Goal: Task Accomplishment & Management: Manage account settings

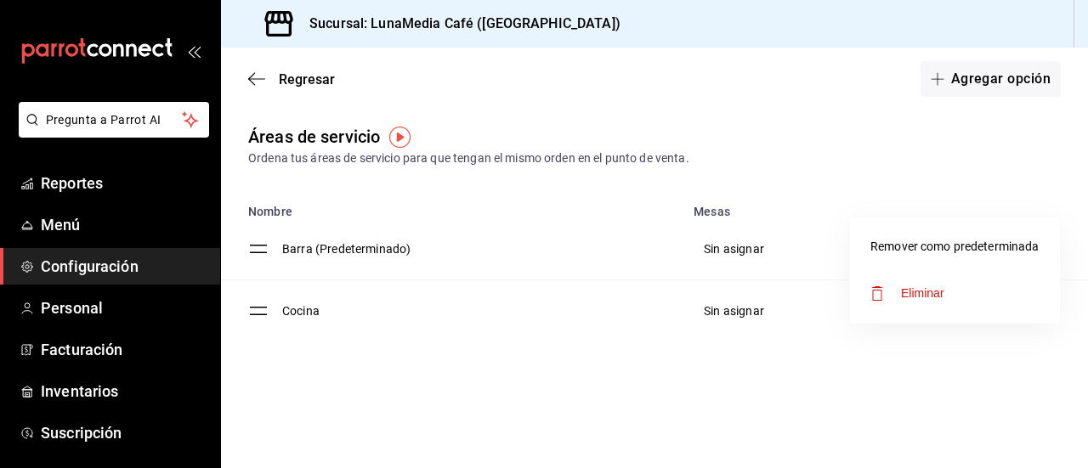
click at [114, 310] on div at bounding box center [544, 234] width 1088 height 468
click at [56, 308] on span "Personal" at bounding box center [124, 308] width 166 height 23
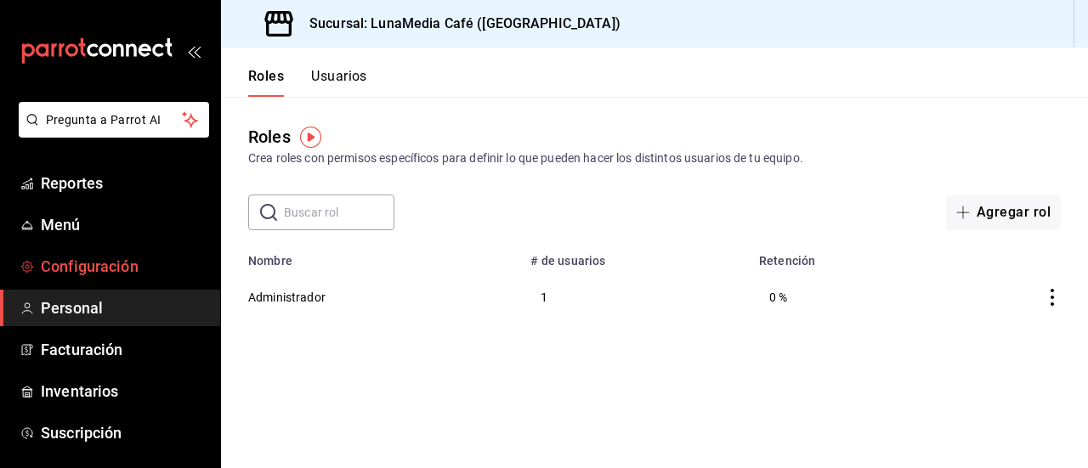
click at [58, 266] on span "Configuración" at bounding box center [124, 266] width 166 height 23
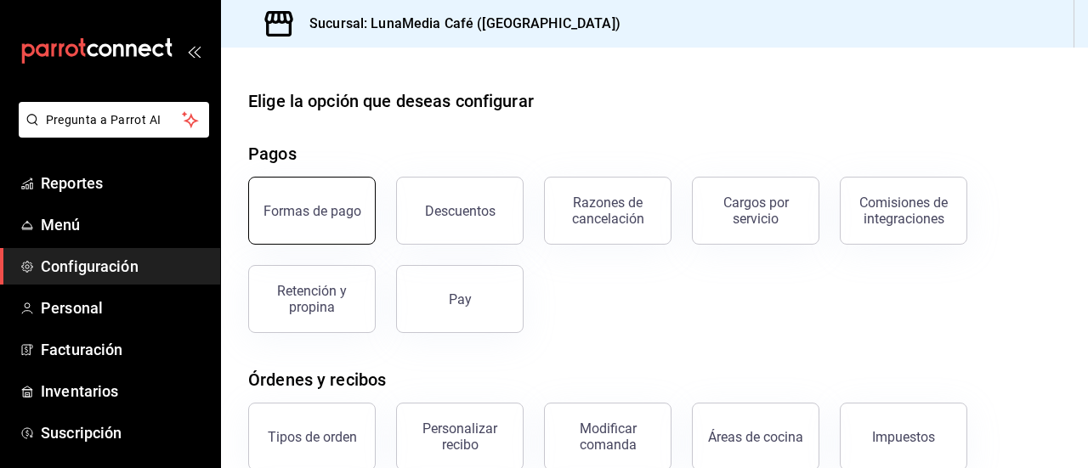
click at [312, 216] on div "Formas de pago" at bounding box center [312, 211] width 98 height 16
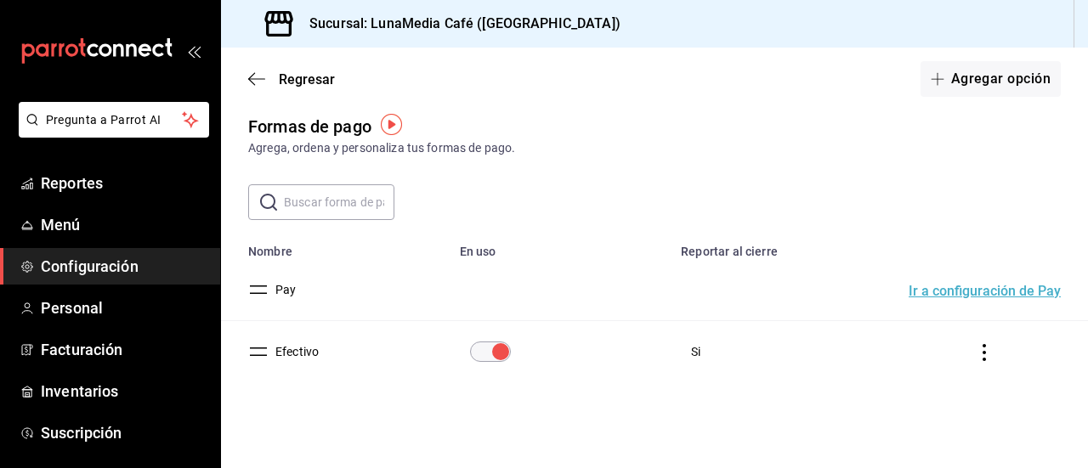
scroll to position [12, 0]
click at [946, 76] on button "Agregar opción" at bounding box center [990, 79] width 140 height 36
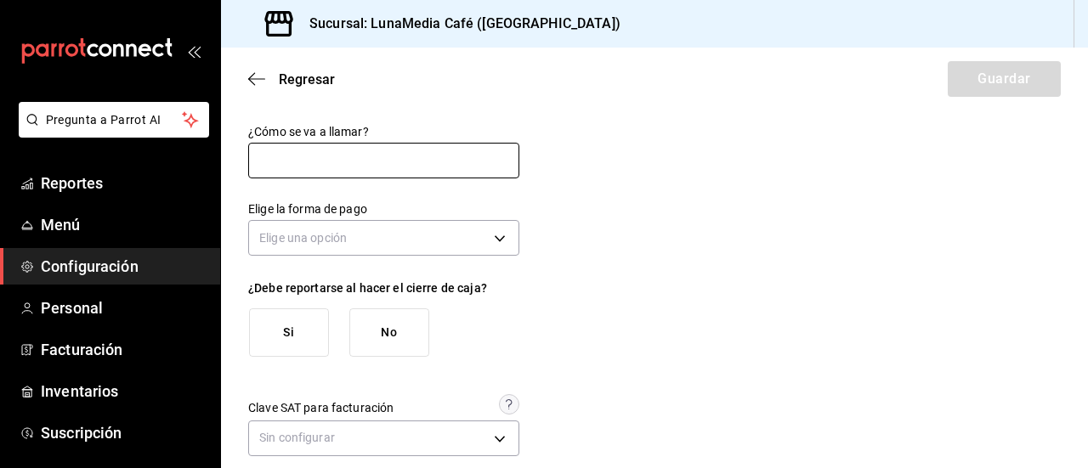
click at [277, 165] on input "text" at bounding box center [383, 161] width 271 height 36
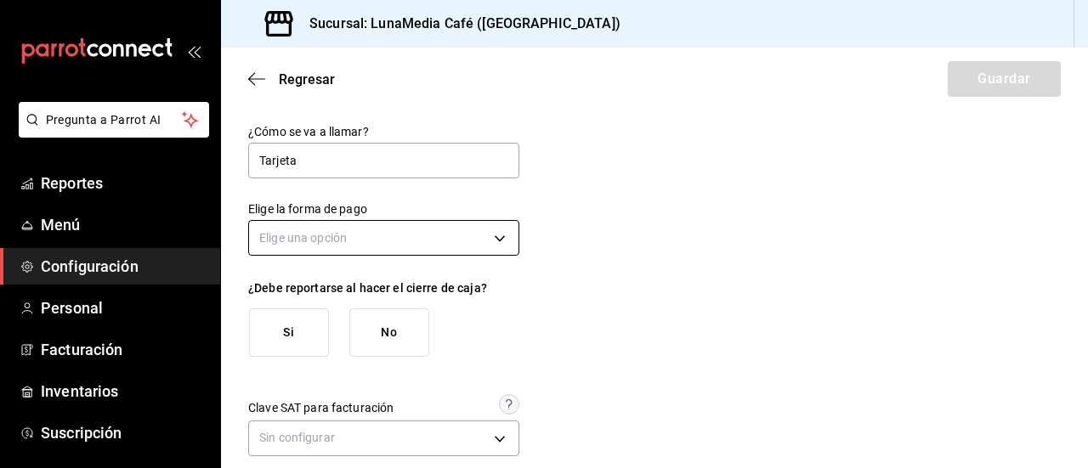
click at [362, 246] on body "Pregunta a Parrot AI Reportes Menú Configuración Personal Facturación Inventari…" at bounding box center [544, 234] width 1088 height 468
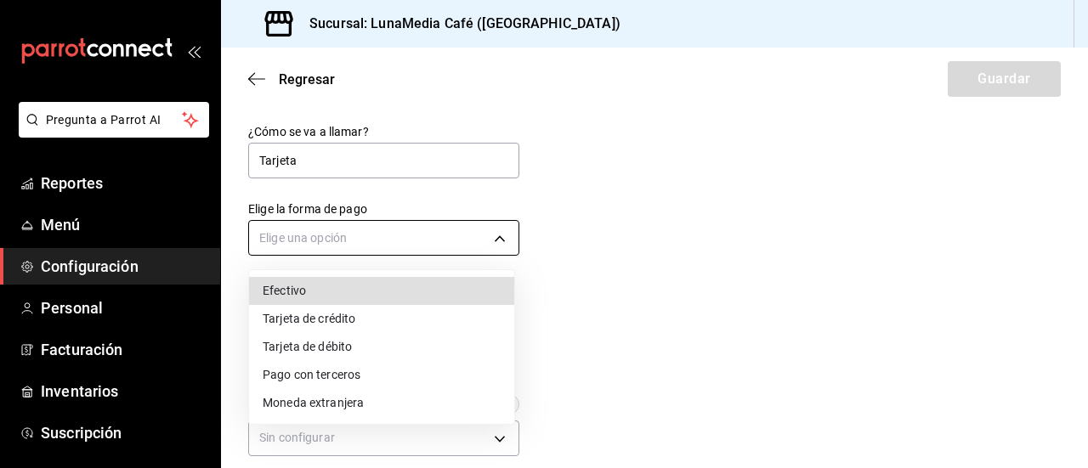
click at [362, 246] on div at bounding box center [544, 234] width 1088 height 468
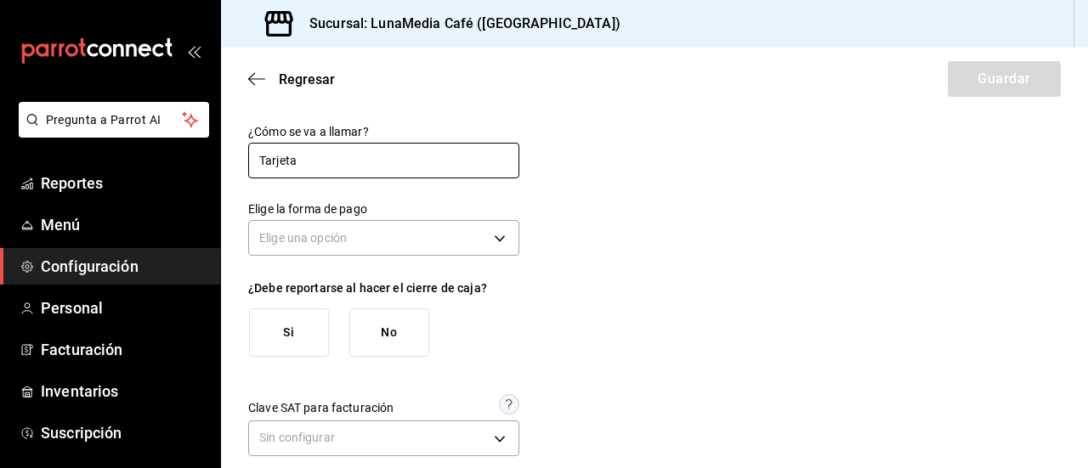
drag, startPoint x: 302, startPoint y: 163, endPoint x: 219, endPoint y: 155, distance: 83.6
click at [219, 155] on div "Pregunta a Parrot AI Reportes Menú Configuración Personal Facturación Inventari…" at bounding box center [544, 234] width 1088 height 468
type input "P"
type input "Tarjeta"
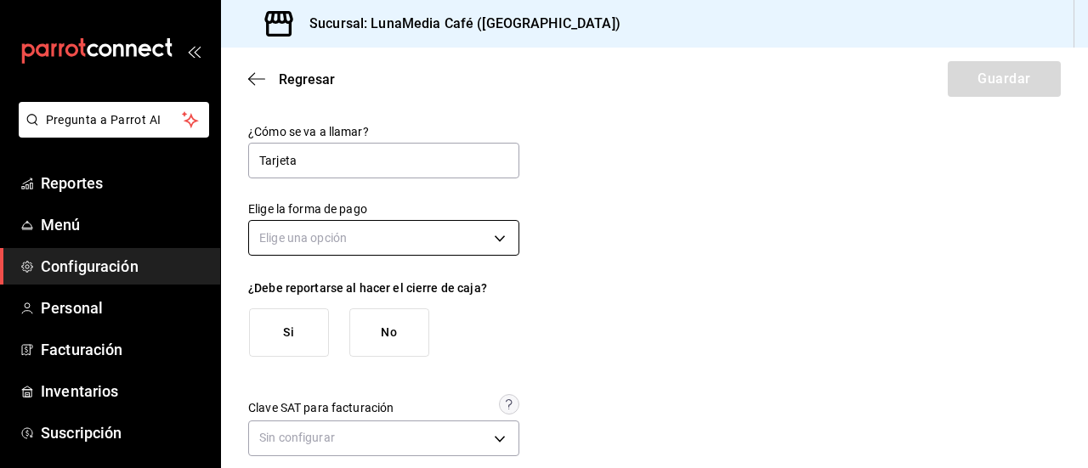
click at [362, 246] on body "Pregunta a Parrot AI Reportes Menú Configuración Personal Facturación Inventari…" at bounding box center [544, 234] width 1088 height 468
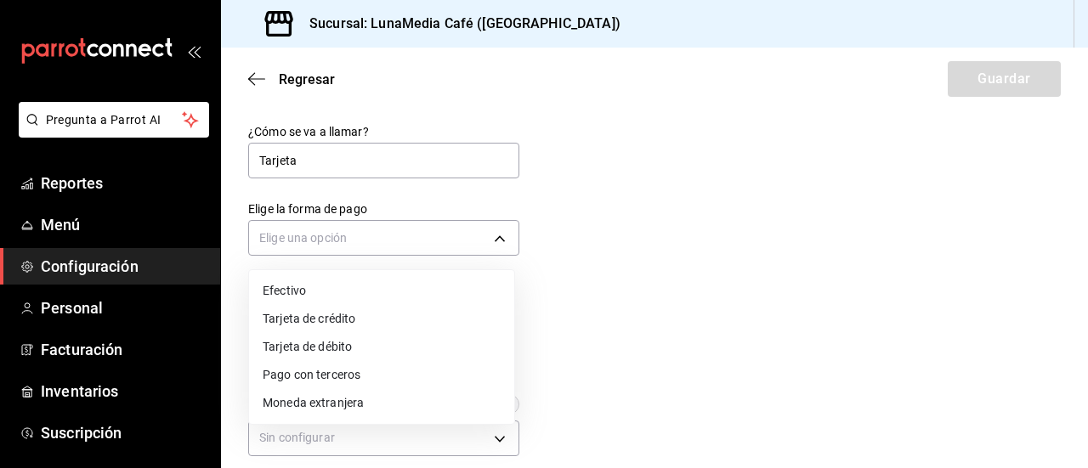
click at [364, 327] on li "Tarjeta de crédito" at bounding box center [381, 319] width 265 height 28
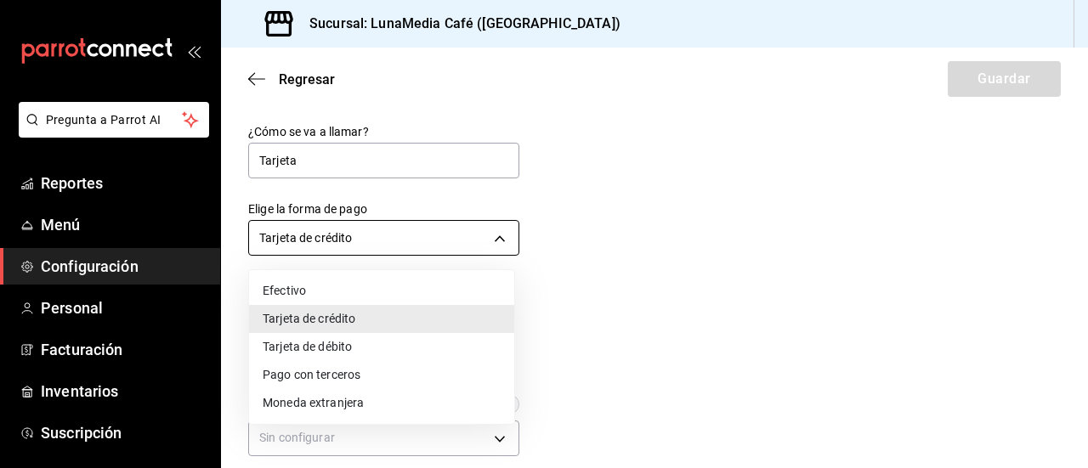
click at [365, 239] on body "Pregunta a Parrot AI Reportes Menú Configuración Personal Facturación Inventari…" at bounding box center [544, 234] width 1088 height 468
click at [321, 353] on li "Tarjeta de débito" at bounding box center [381, 347] width 265 height 28
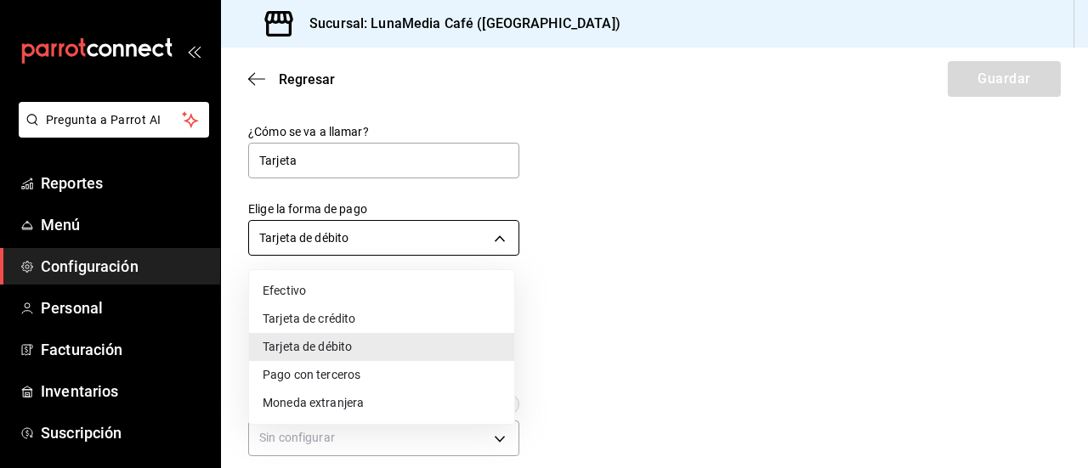
click at [357, 230] on body "Pregunta a Parrot AI Reportes Menú Configuración Personal Facturación Inventari…" at bounding box center [544, 234] width 1088 height 468
click at [342, 321] on li "Tarjeta de crédito" at bounding box center [381, 319] width 265 height 28
type input "CREDIT_CARD"
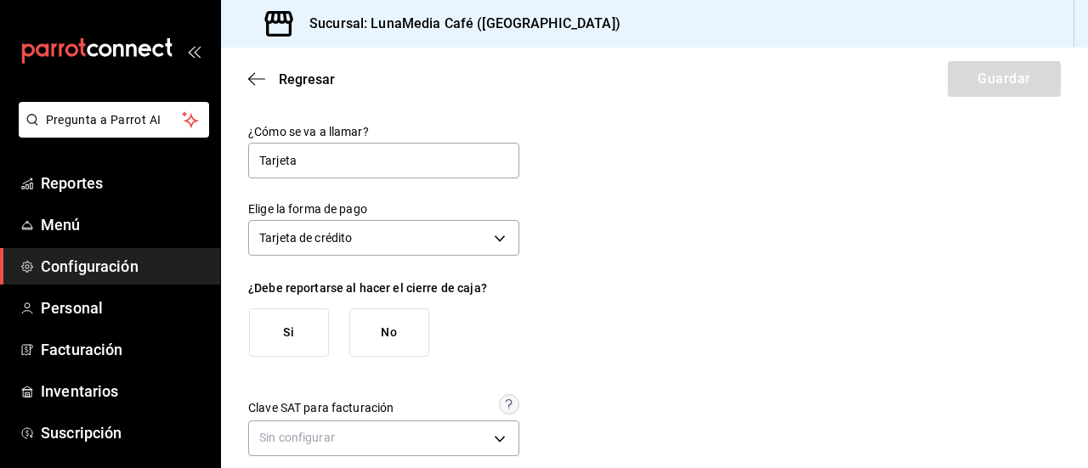
click at [267, 326] on button "Si" at bounding box center [289, 332] width 80 height 48
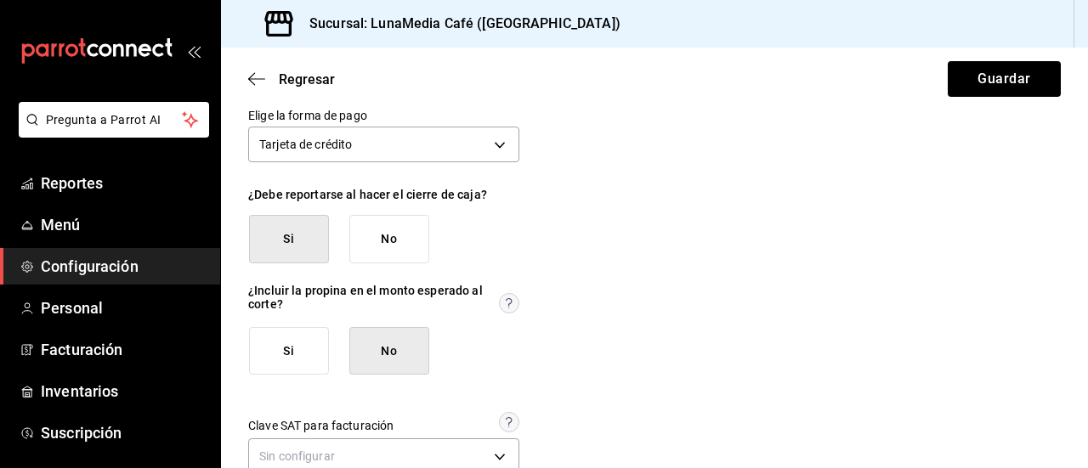
scroll to position [132, 0]
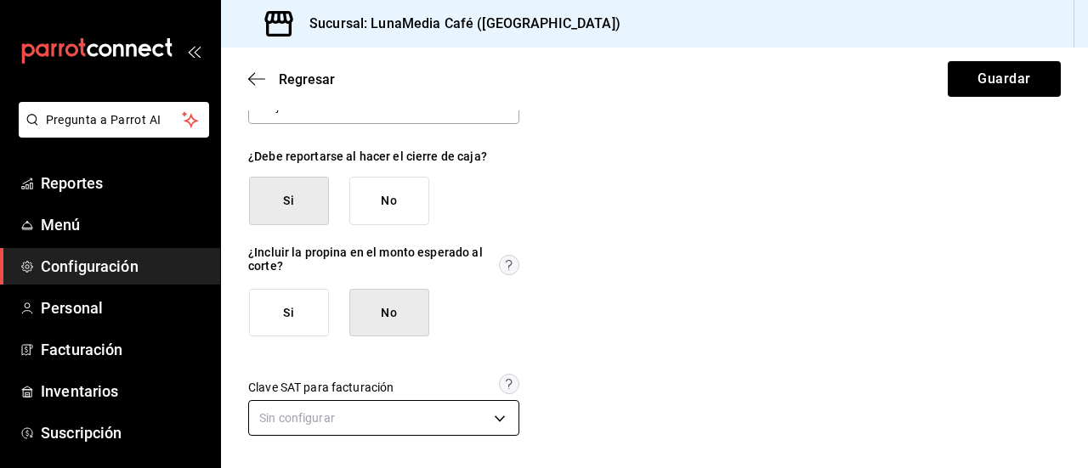
click at [432, 421] on body "Pregunta a Parrot AI Reportes Menú Configuración Personal Facturación Inventari…" at bounding box center [544, 234] width 1088 height 468
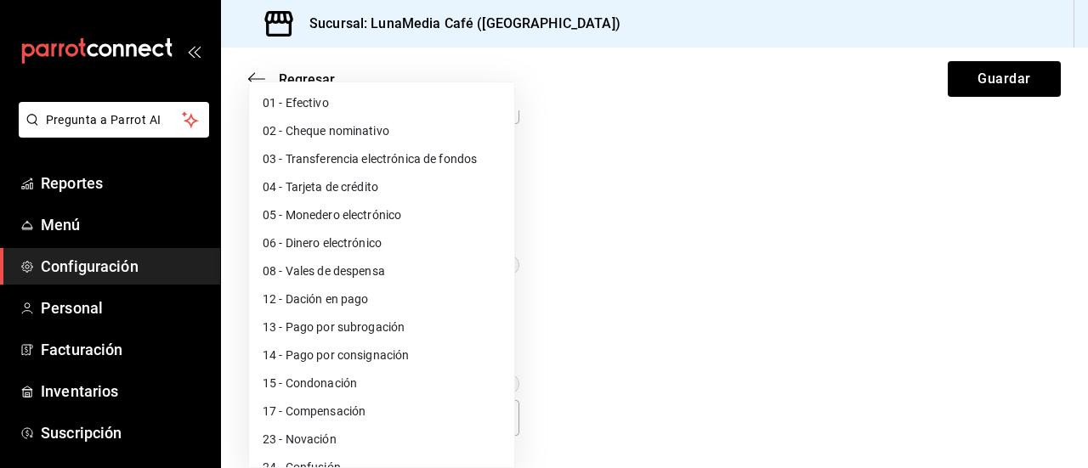
click at [687, 291] on div at bounding box center [544, 234] width 1088 height 468
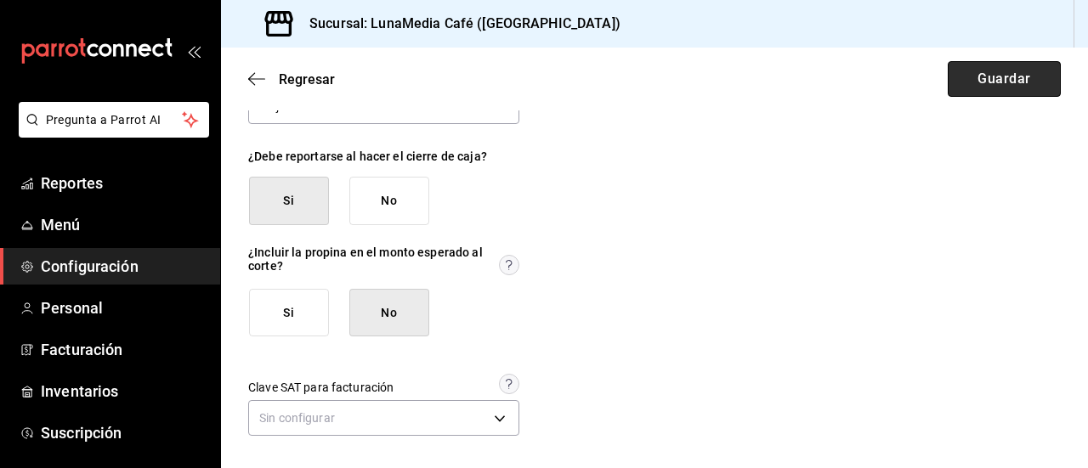
click at [957, 79] on button "Guardar" at bounding box center [1003, 79] width 113 height 36
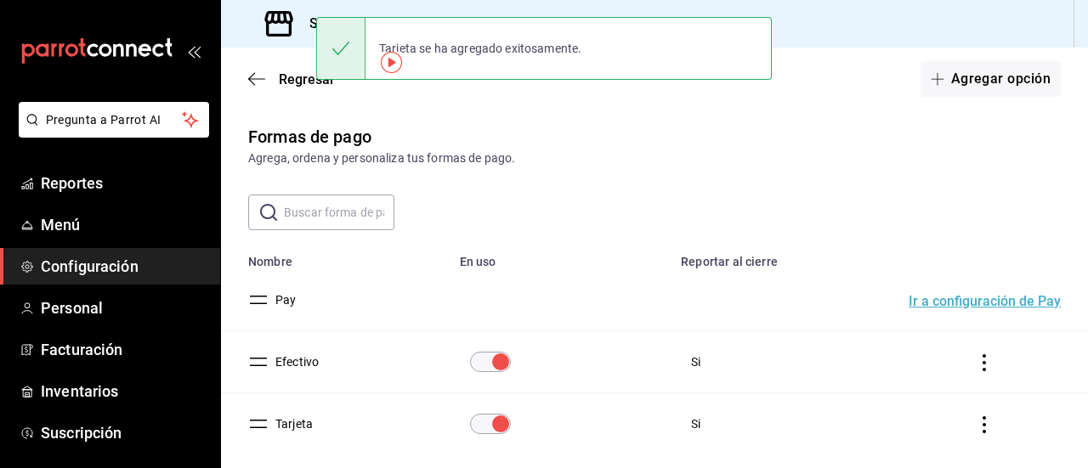
scroll to position [74, 0]
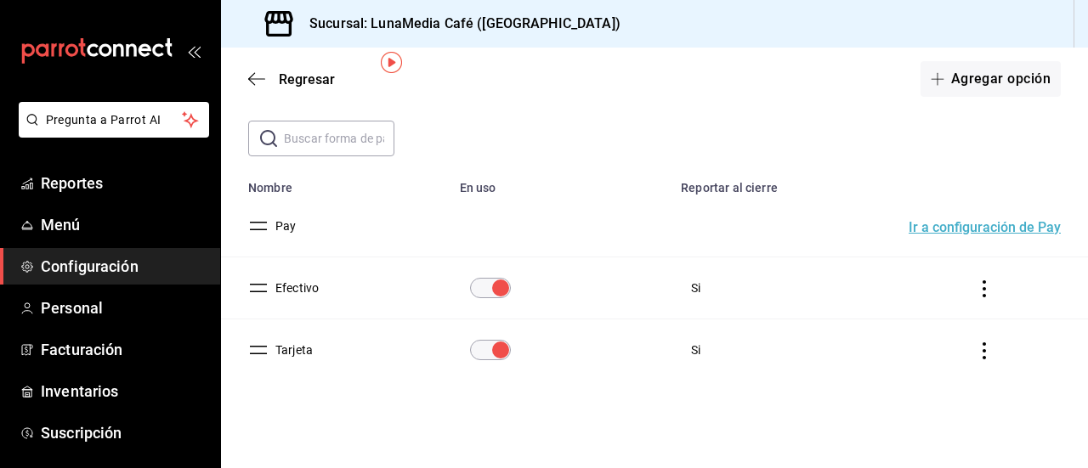
click at [975, 348] on icon "actions" at bounding box center [983, 350] width 17 height 17
click at [1003, 231] on div at bounding box center [544, 234] width 1088 height 468
click at [1003, 222] on button "Ir a configuración de Pay" at bounding box center [984, 228] width 152 height 14
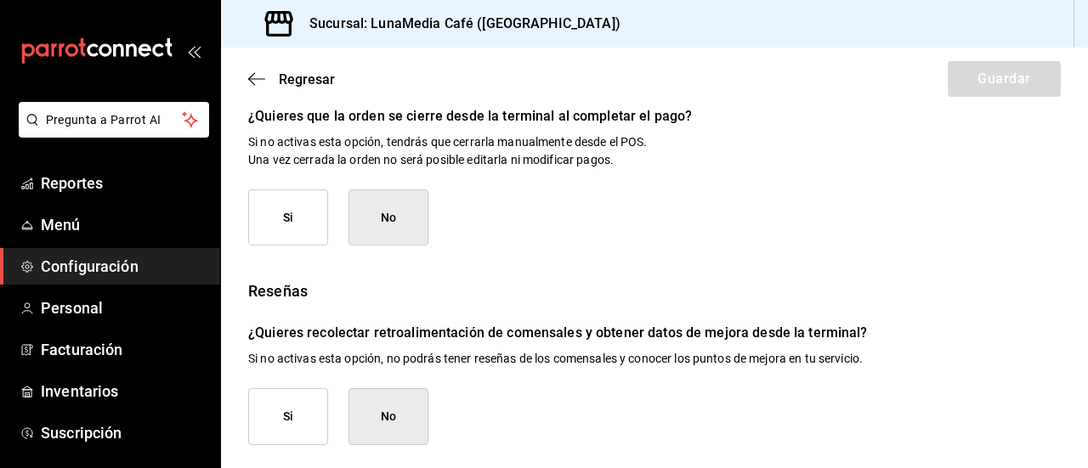
scroll to position [397, 0]
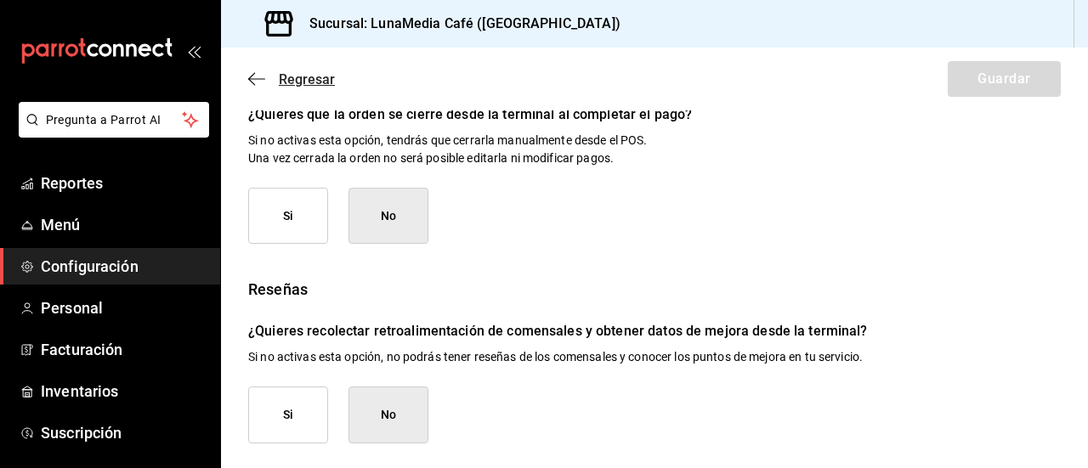
click at [256, 77] on icon "button" at bounding box center [256, 78] width 17 height 15
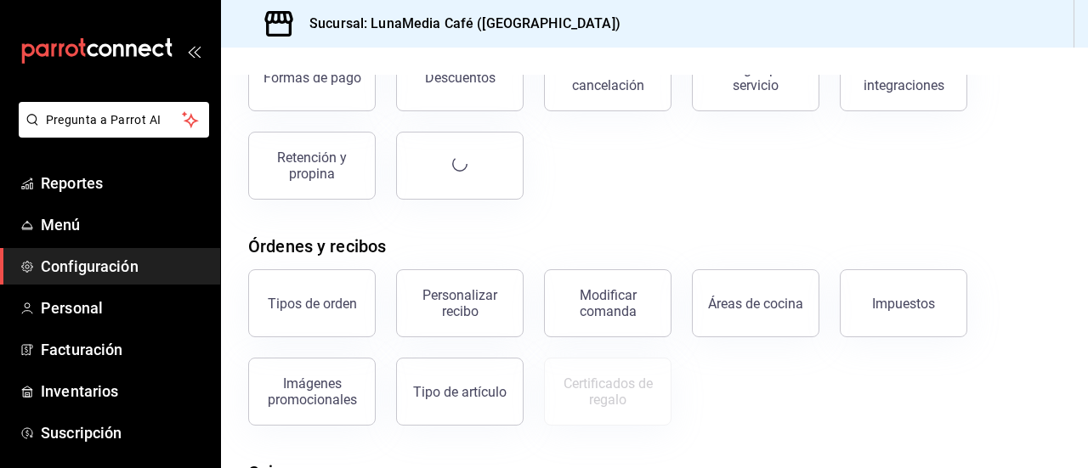
scroll to position [85, 0]
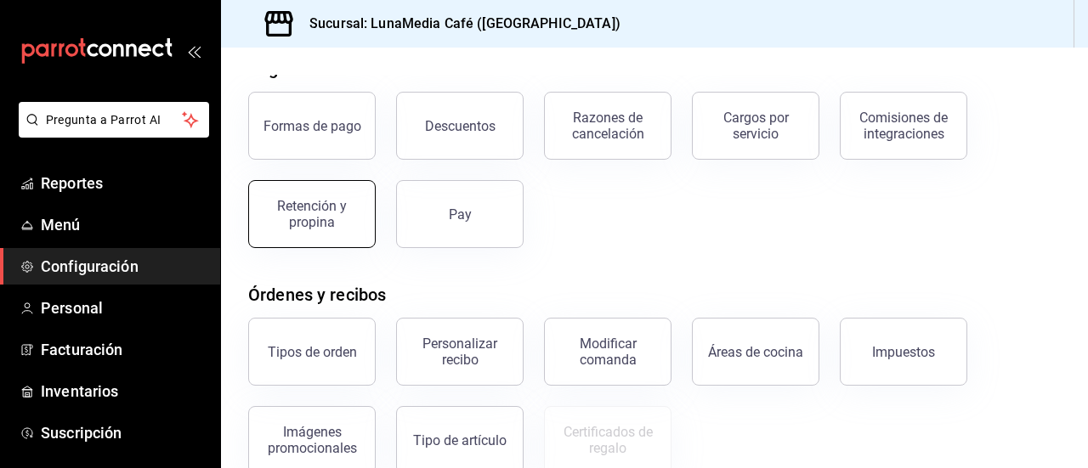
click at [328, 216] on div "Retención y propina" at bounding box center [311, 214] width 105 height 32
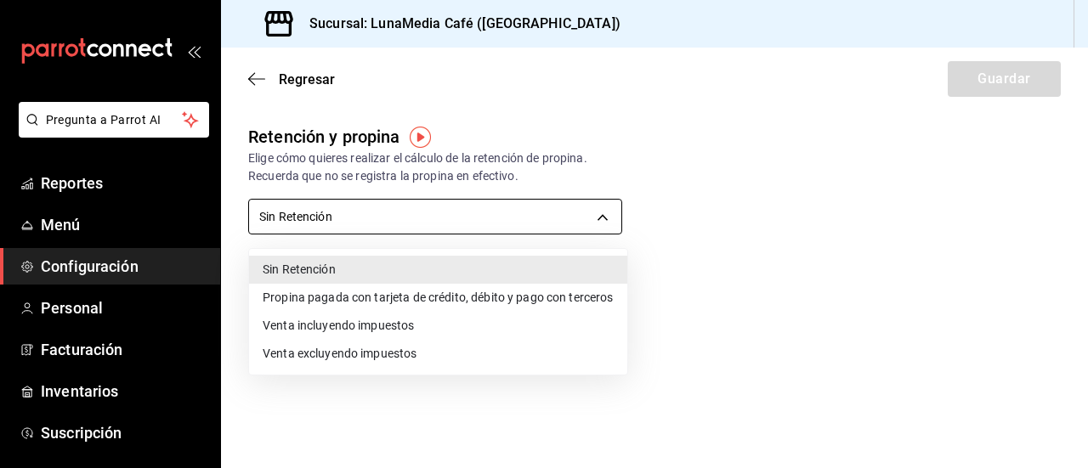
click at [277, 216] on body "Pregunta a Parrot AI Reportes Menú Configuración Personal Facturación Inventari…" at bounding box center [544, 234] width 1088 height 468
click at [277, 216] on div at bounding box center [544, 234] width 1088 height 468
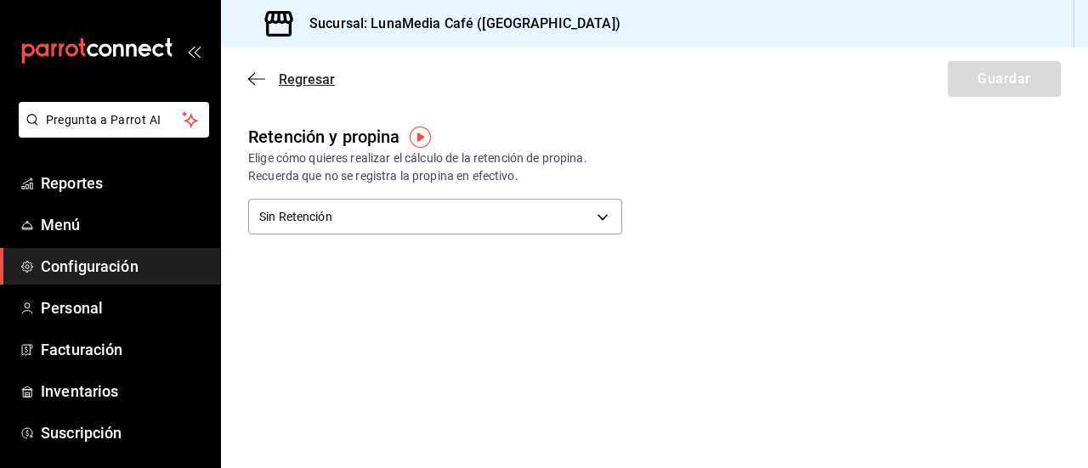
click at [256, 82] on icon "button" at bounding box center [256, 78] width 17 height 15
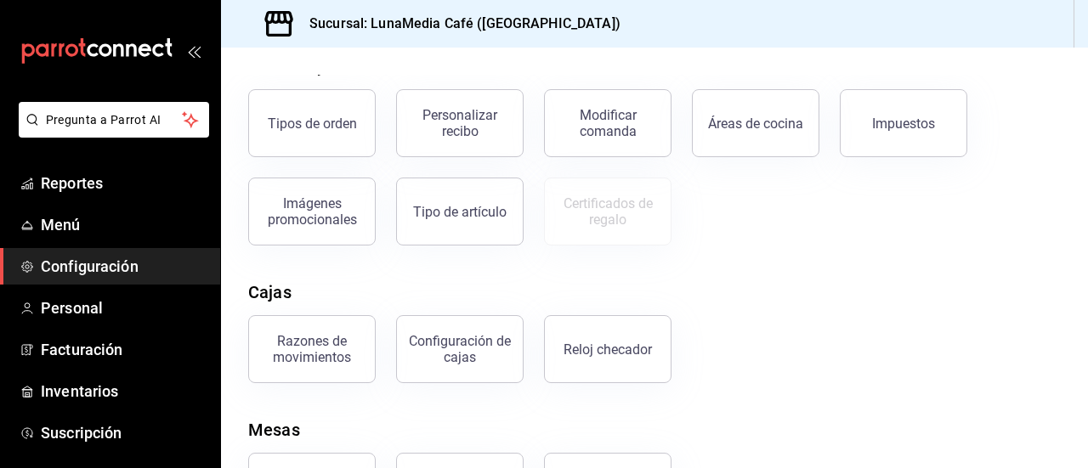
scroll to position [340, 0]
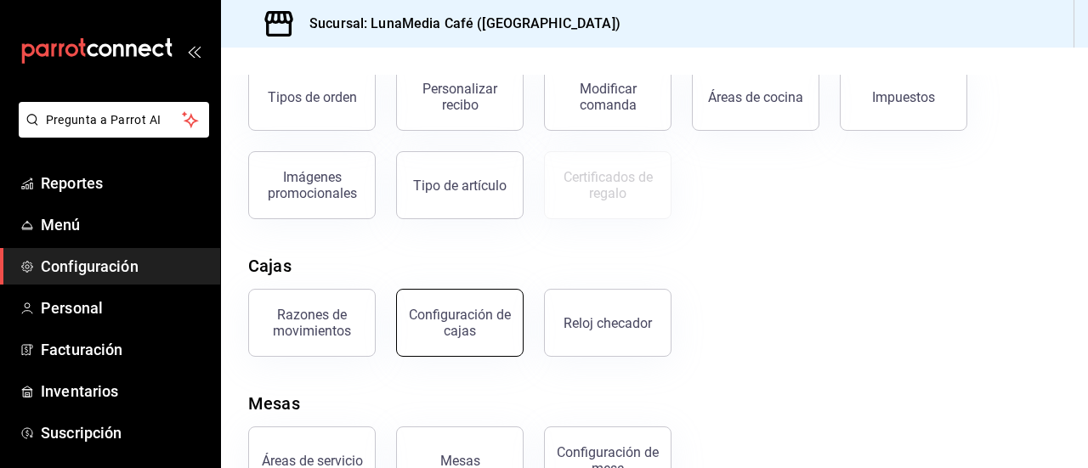
click at [422, 324] on div "Configuración de cajas" at bounding box center [459, 323] width 105 height 32
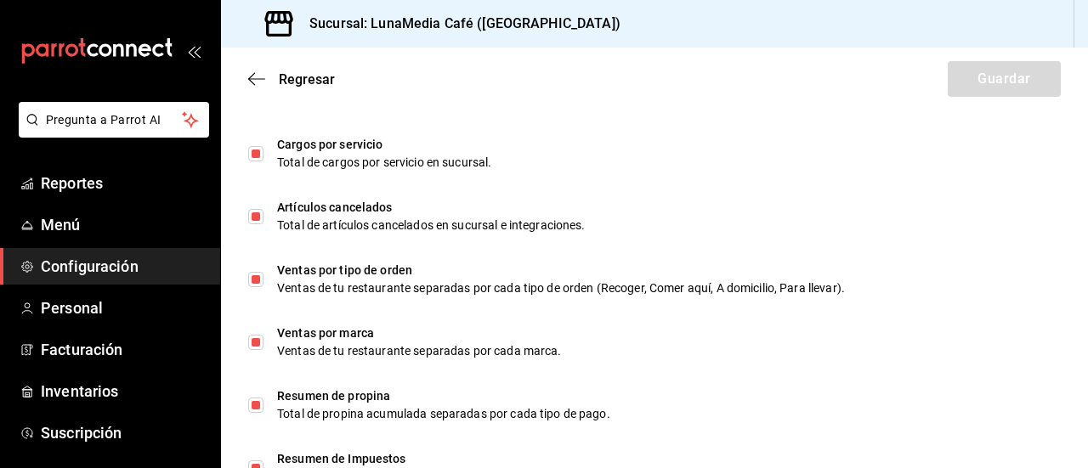
scroll to position [1209, 0]
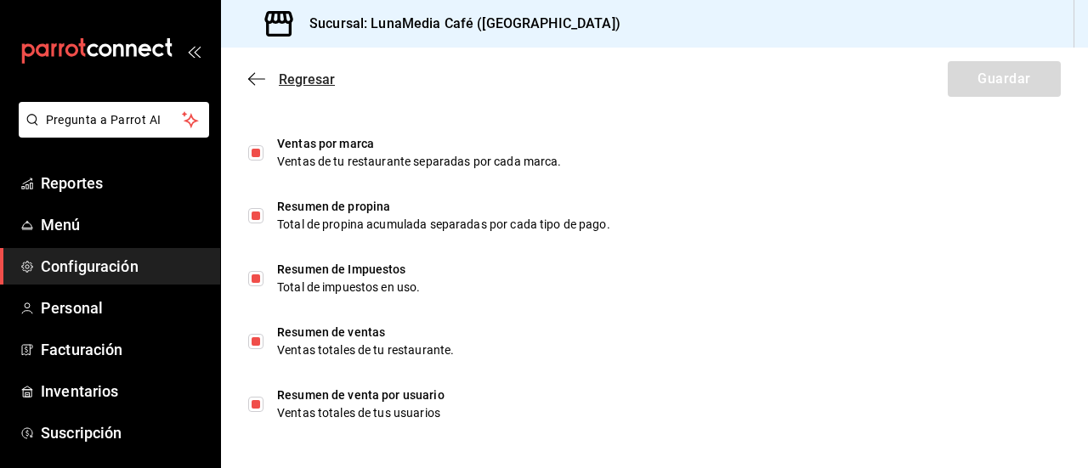
click at [253, 76] on icon "button" at bounding box center [256, 78] width 17 height 15
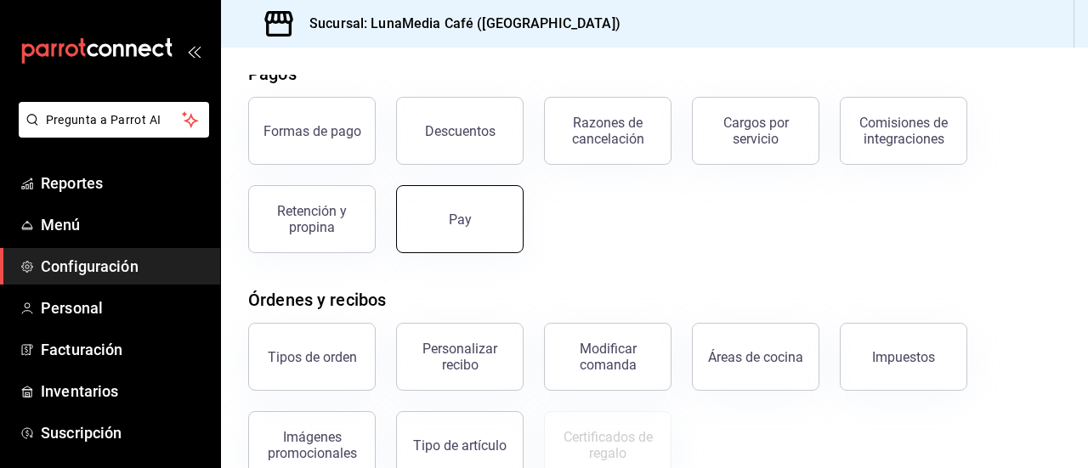
scroll to position [170, 0]
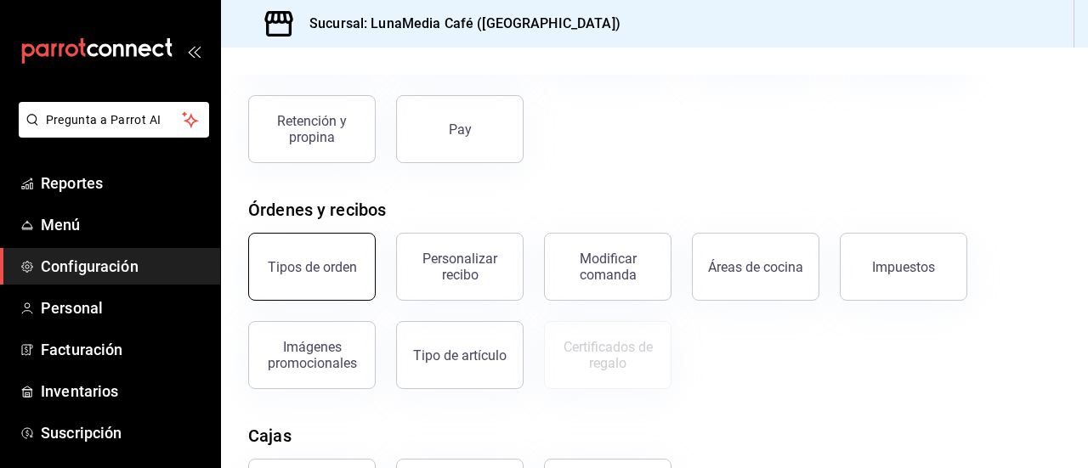
click at [295, 263] on div "Tipos de orden" at bounding box center [312, 267] width 89 height 16
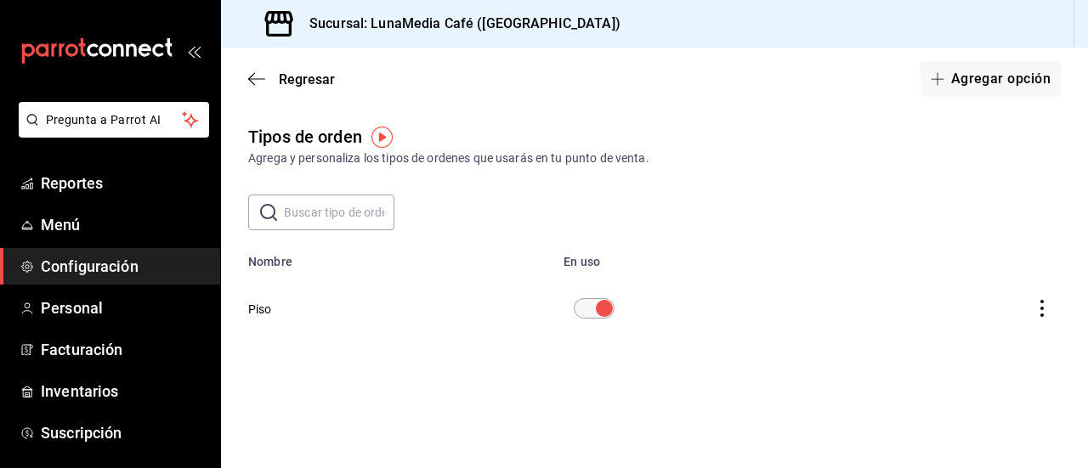
click at [1041, 308] on icon "actions" at bounding box center [1041, 308] width 3 height 17
click at [856, 176] on div at bounding box center [544, 234] width 1088 height 468
click at [247, 72] on div "Regresar Agregar opción" at bounding box center [654, 79] width 867 height 63
click at [249, 77] on icon "button" at bounding box center [251, 79] width 7 height 13
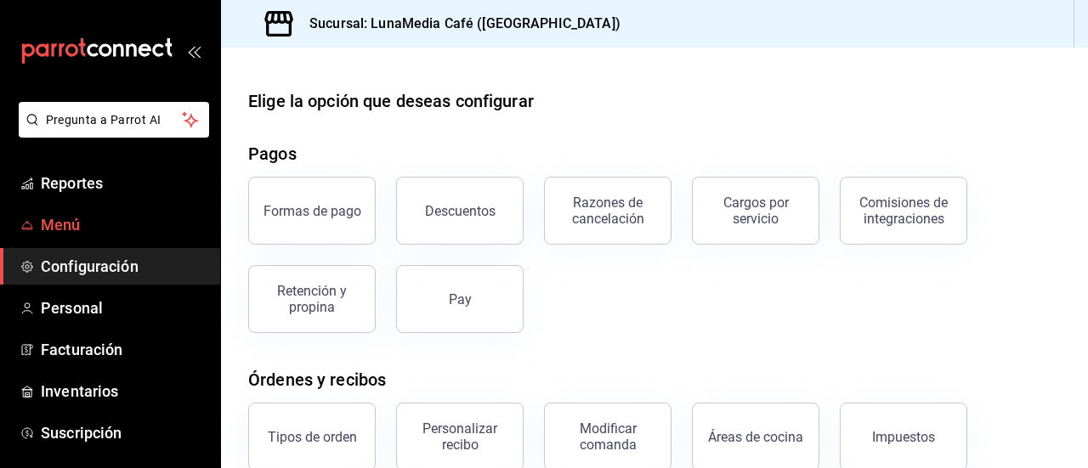
click at [53, 223] on span "Menú" at bounding box center [124, 224] width 166 height 23
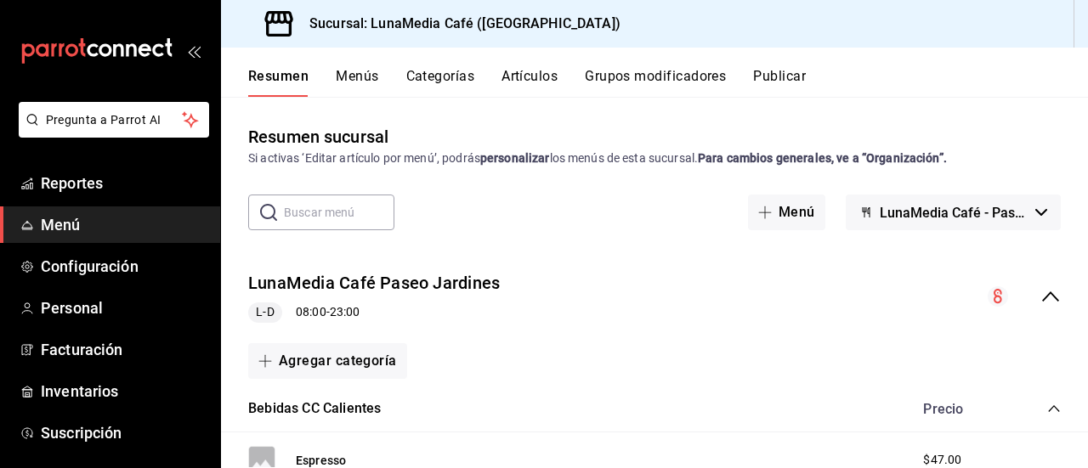
scroll to position [85, 0]
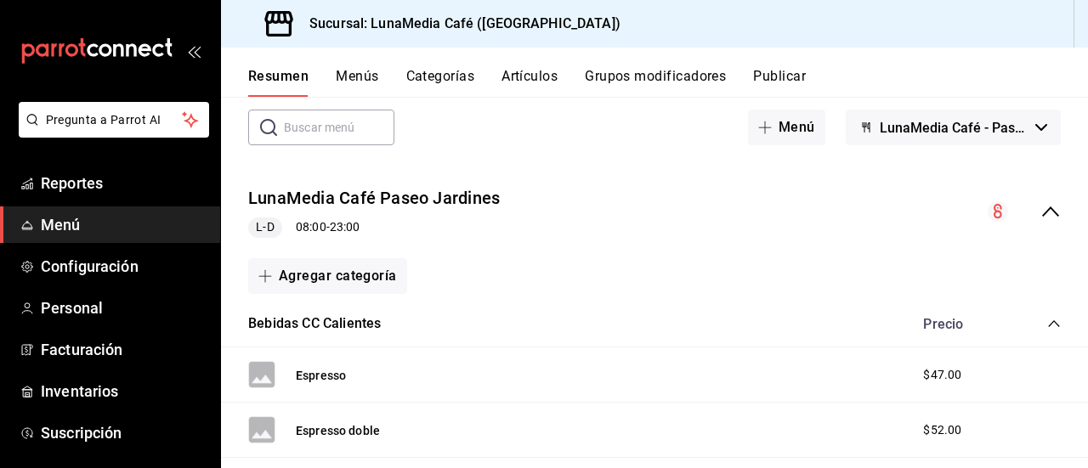
click at [281, 76] on button "Resumen" at bounding box center [278, 82] width 60 height 29
click at [353, 72] on button "Menús" at bounding box center [357, 82] width 42 height 29
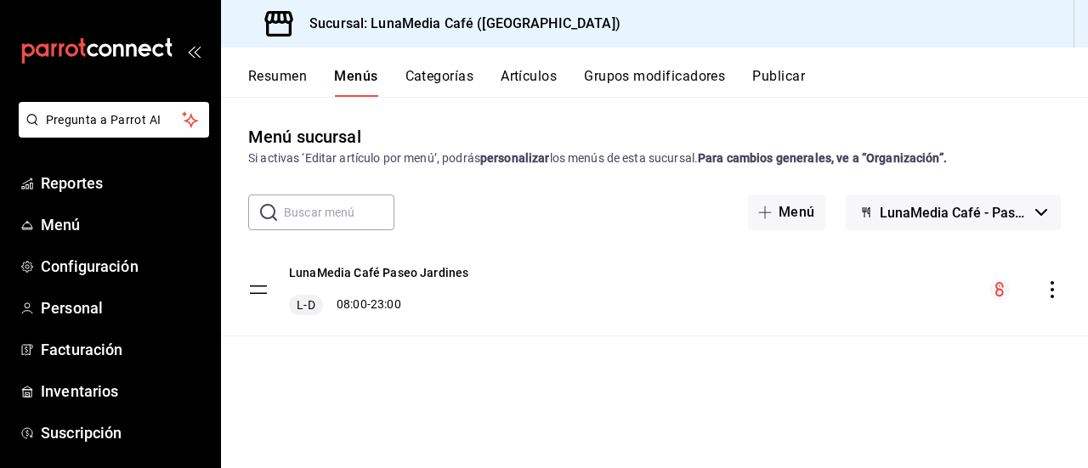
click at [1050, 290] on icon "actions" at bounding box center [1051, 289] width 3 height 17
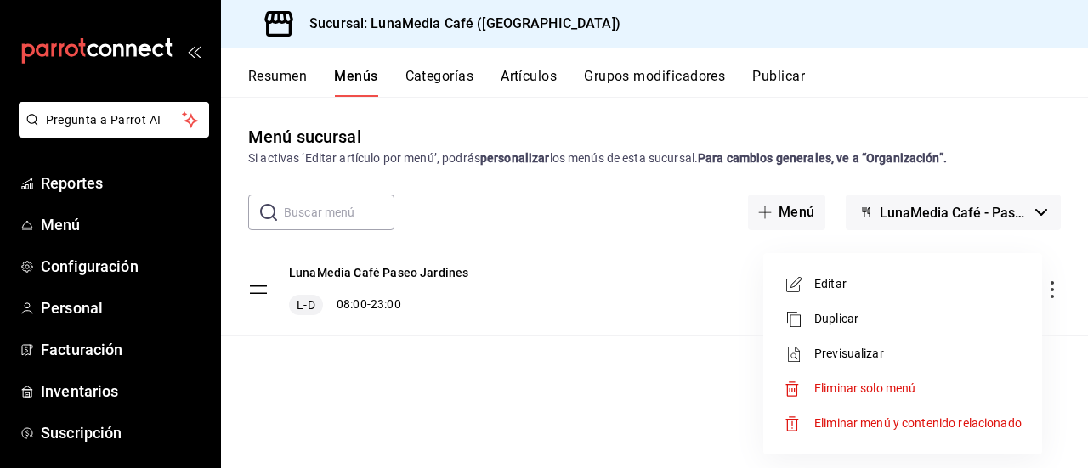
click at [811, 319] on div at bounding box center [798, 319] width 31 height 20
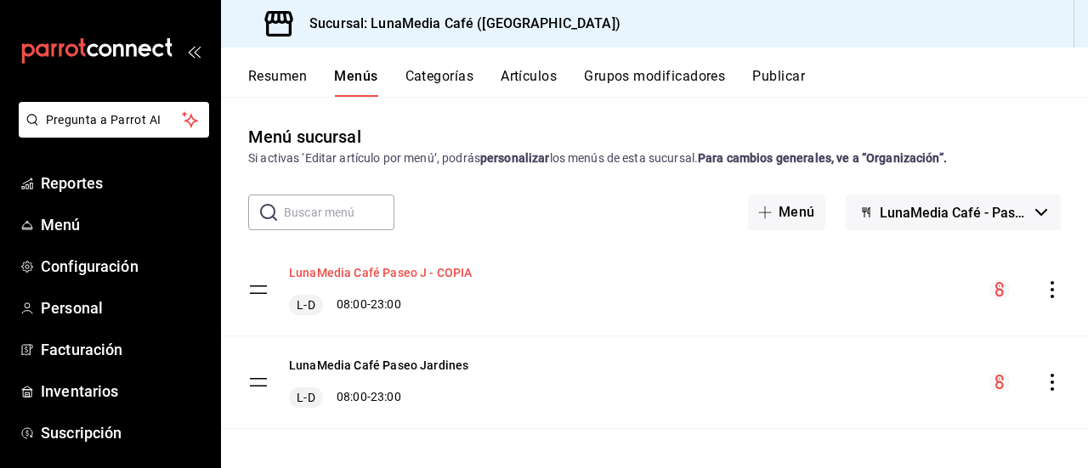
click at [449, 274] on button "LunaMedia Café Paseo J - COPIA" at bounding box center [381, 272] width 184 height 17
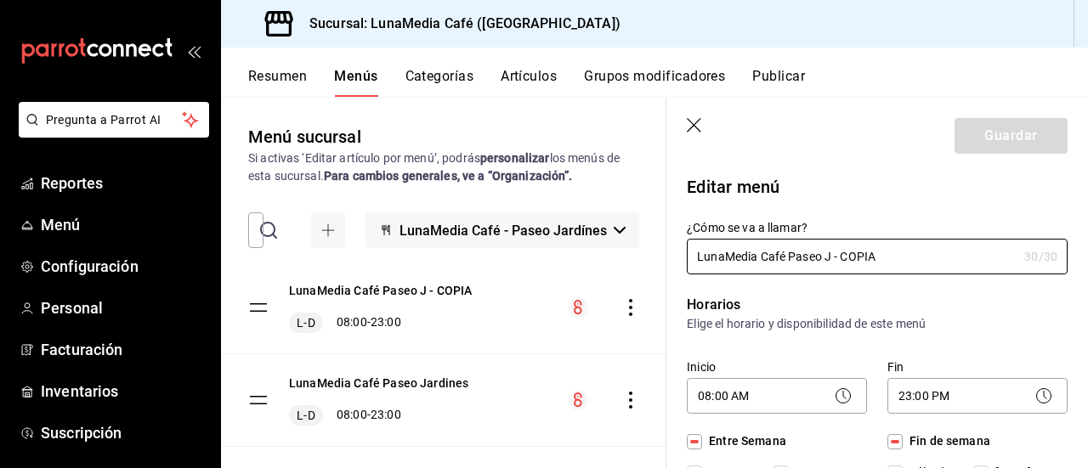
drag, startPoint x: 906, startPoint y: 262, endPoint x: 673, endPoint y: 261, distance: 232.8
click at [673, 261] on div "¿Cómo se va a llamar? LunaMedia Café Paseo J - COPIA 30 /30 ¿Cómo se va a llama…" at bounding box center [866, 237] width 401 height 75
type input "Uber - Rappi"
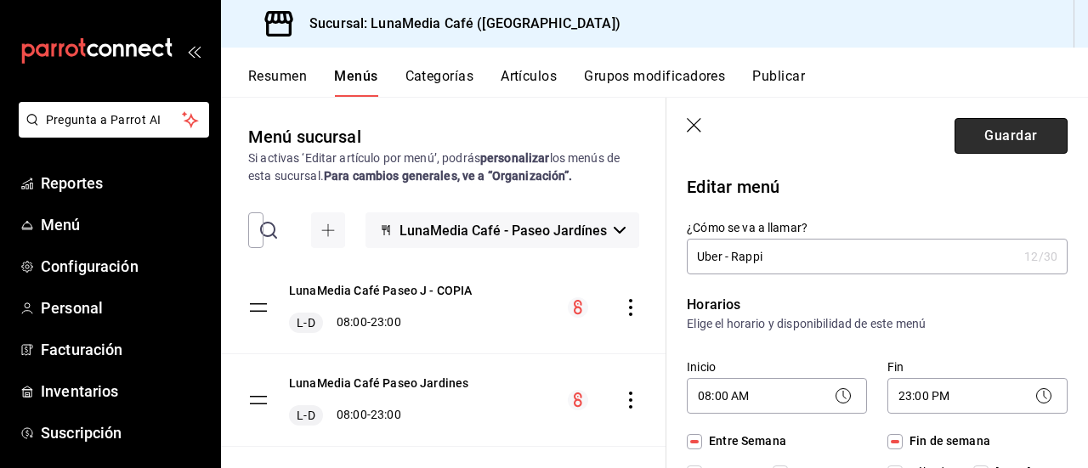
click at [1028, 137] on button "Guardar" at bounding box center [1010, 136] width 113 height 36
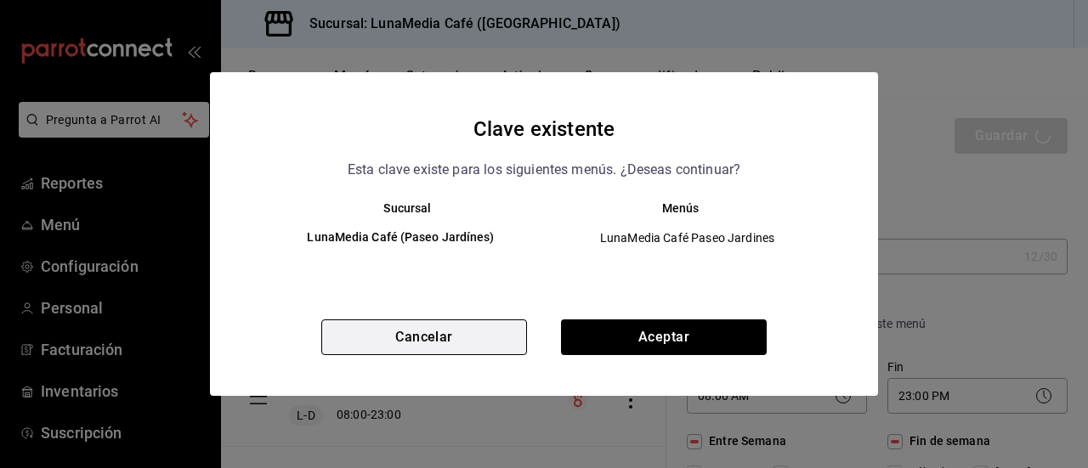
click at [370, 338] on button "Cancelar" at bounding box center [424, 337] width 206 height 36
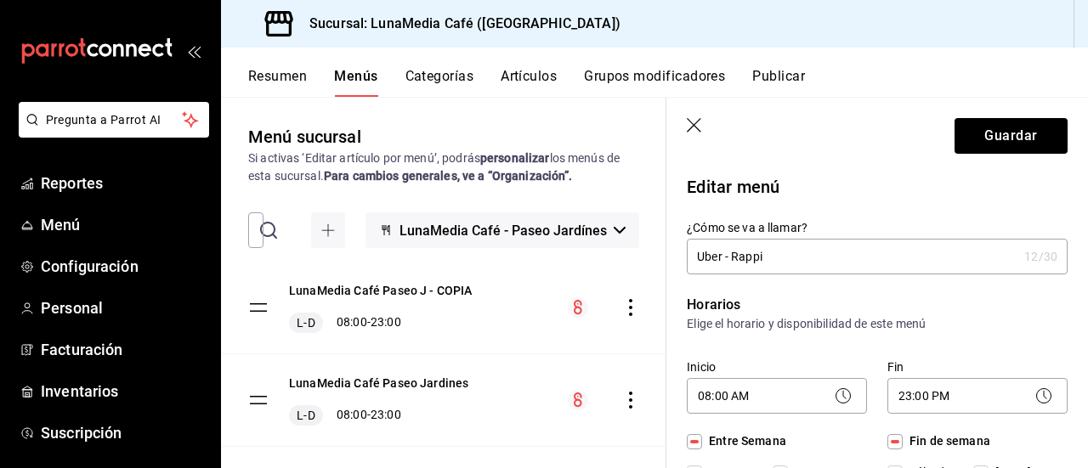
click at [819, 265] on input "Uber - Rappi" at bounding box center [851, 257] width 331 height 34
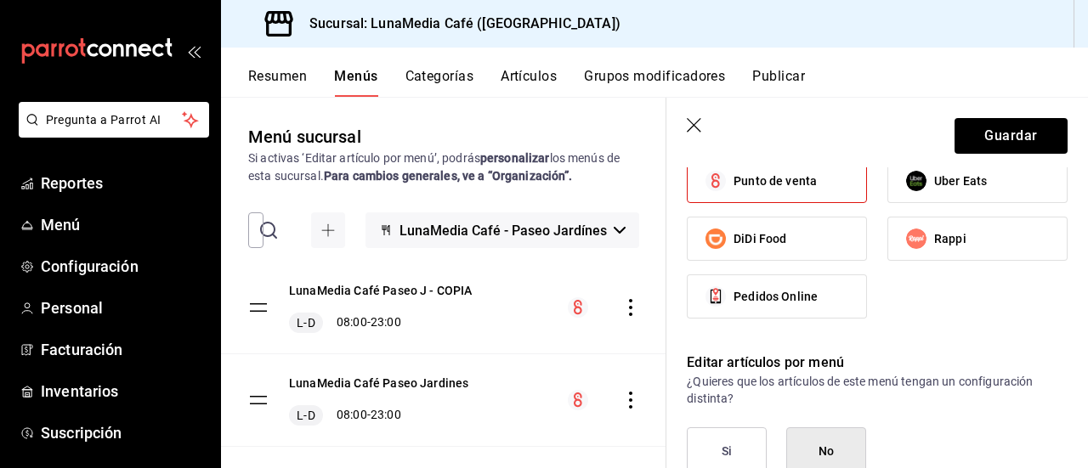
scroll to position [1020, 0]
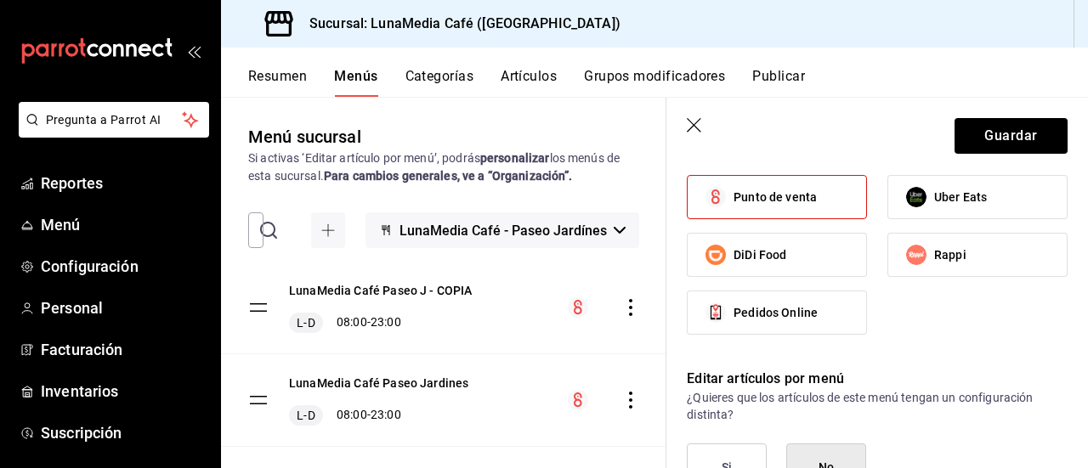
click at [934, 189] on span "Uber Eats" at bounding box center [960, 198] width 53 height 18
click at [933, 184] on input "Uber Eats" at bounding box center [916, 197] width 36 height 36
checkbox input "true"
click at [817, 212] on label "Punto de venta" at bounding box center [776, 197] width 178 height 42
click at [733, 212] on input "Punto de venta" at bounding box center [716, 197] width 36 height 36
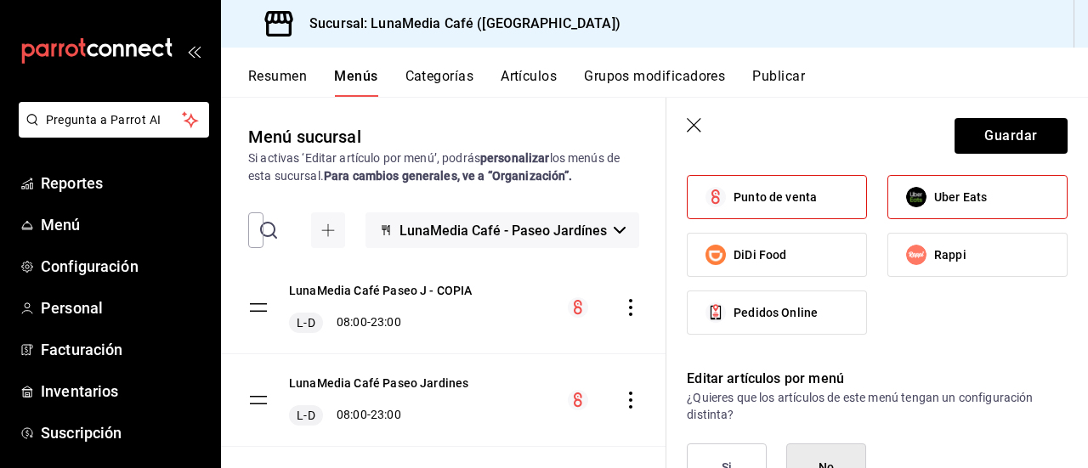
checkbox input "false"
click at [935, 248] on span "Rappi" at bounding box center [950, 255] width 32 height 18
click at [934, 248] on input "Rappi" at bounding box center [916, 255] width 36 height 36
checkbox input "true"
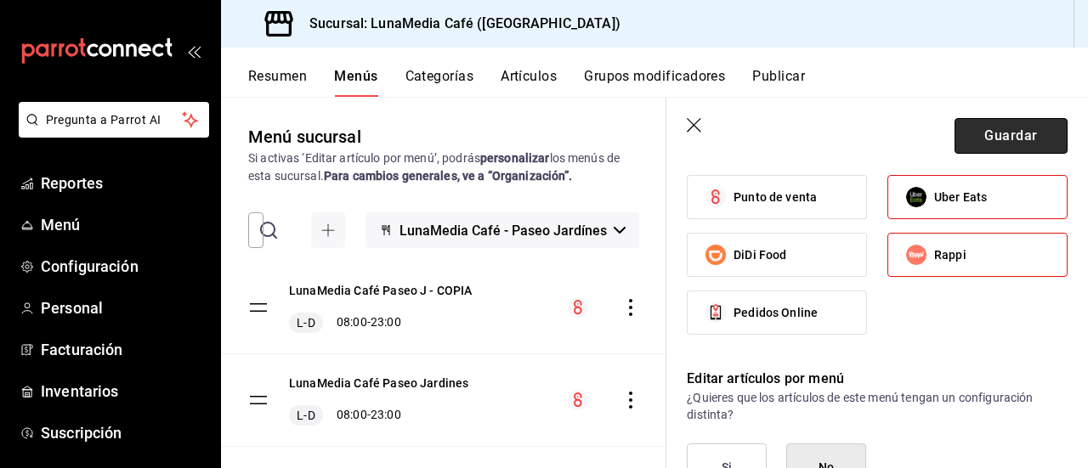
click at [993, 130] on button "Guardar" at bounding box center [1010, 136] width 113 height 36
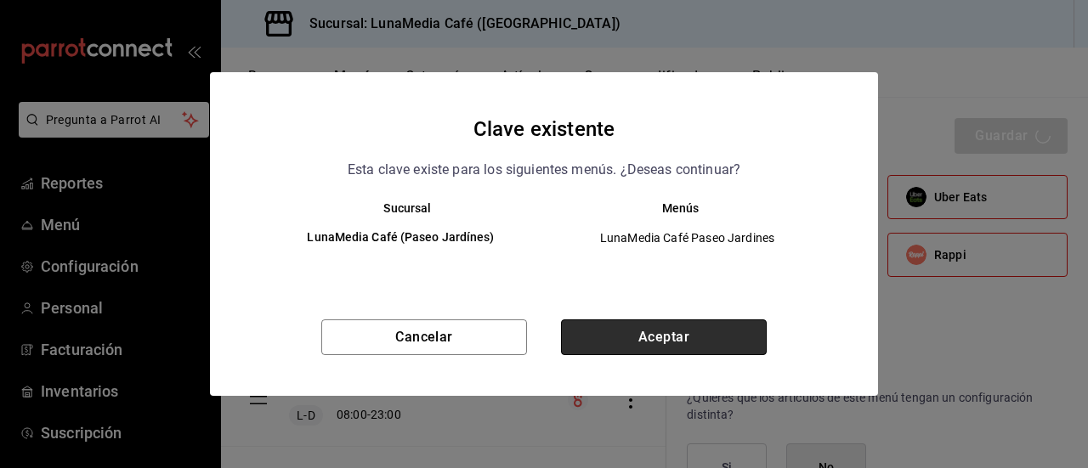
click at [634, 342] on button "Aceptar" at bounding box center [664, 337] width 206 height 36
checkbox input "false"
type input "1756334186854"
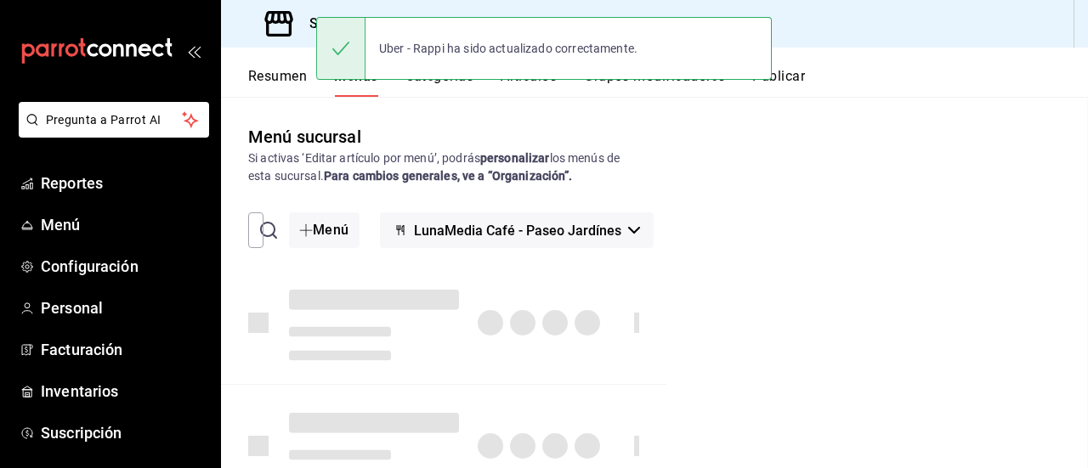
checkbox input "false"
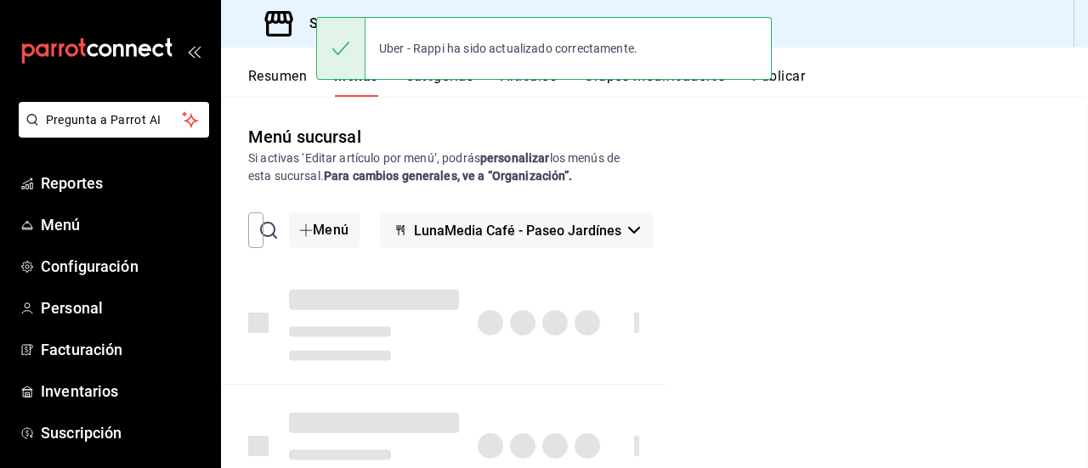
checkbox input "false"
